Goal: Task Accomplishment & Management: Use online tool/utility

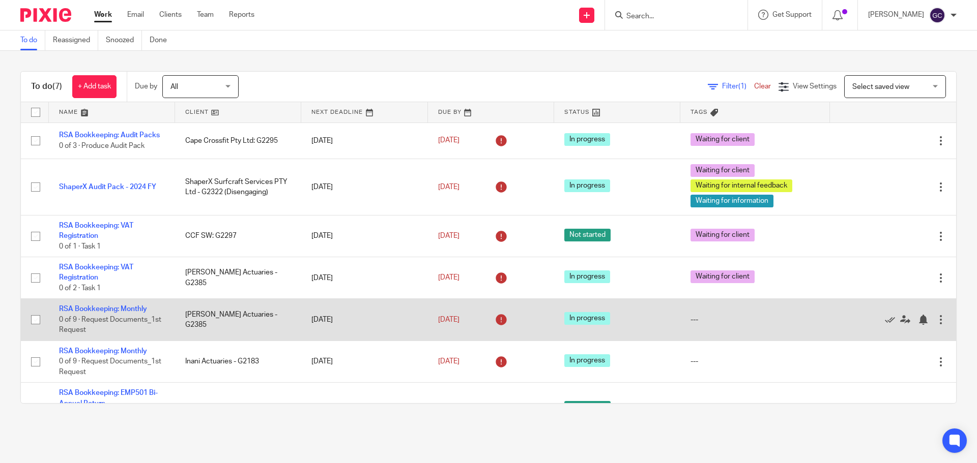
scroll to position [32, 0]
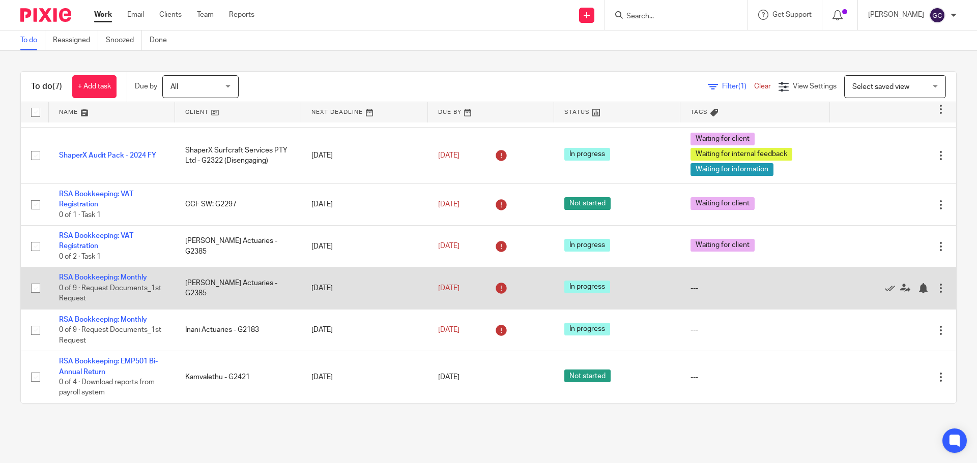
drag, startPoint x: 113, startPoint y: 278, endPoint x: 174, endPoint y: 269, distance: 62.3
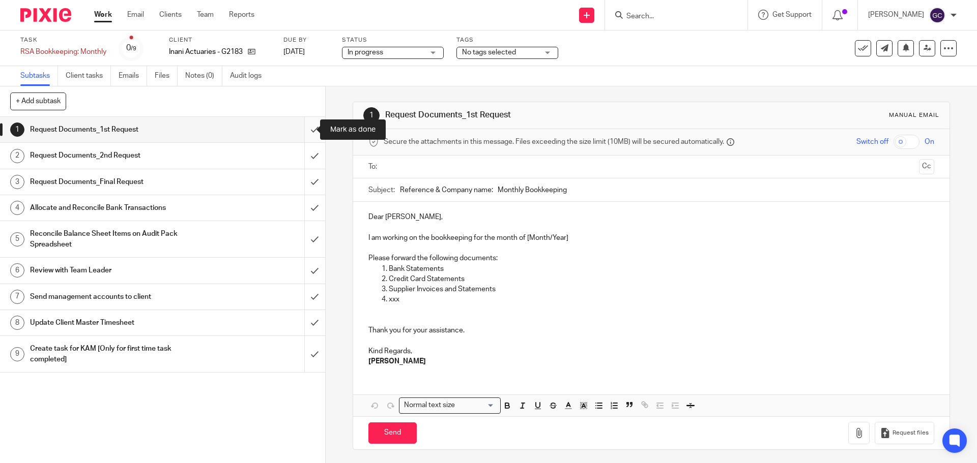
click at [305, 126] on input "submit" at bounding box center [162, 129] width 325 height 25
click at [305, 155] on input "submit" at bounding box center [162, 155] width 325 height 25
click at [302, 190] on input "submit" at bounding box center [162, 181] width 325 height 25
click at [302, 209] on input "submit" at bounding box center [162, 207] width 325 height 25
click at [302, 234] on input "submit" at bounding box center [162, 239] width 325 height 36
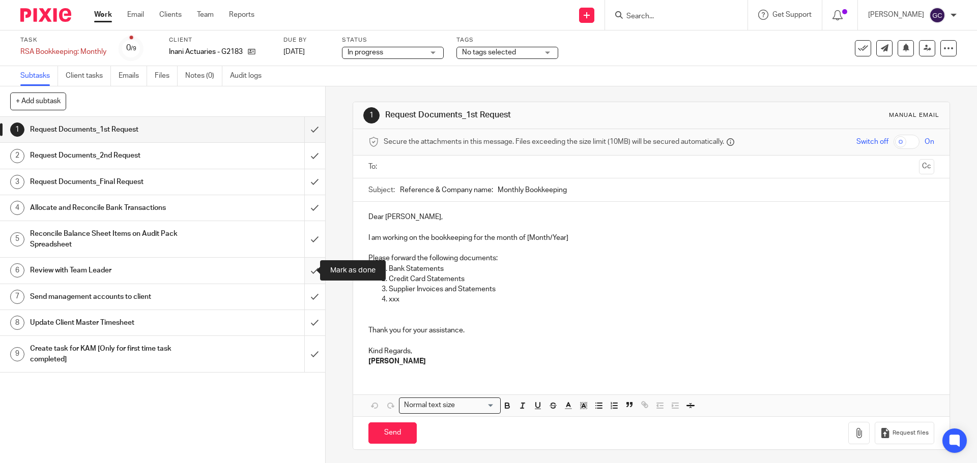
click at [307, 269] on input "submit" at bounding box center [162, 270] width 325 height 25
click at [306, 293] on input "submit" at bounding box center [162, 296] width 325 height 25
click at [303, 323] on input "submit" at bounding box center [162, 322] width 325 height 25
drag, startPoint x: 305, startPoint y: 357, endPoint x: 343, endPoint y: 298, distance: 70.0
click at [305, 357] on input "submit" at bounding box center [162, 354] width 325 height 36
